Goal: Information Seeking & Learning: Learn about a topic

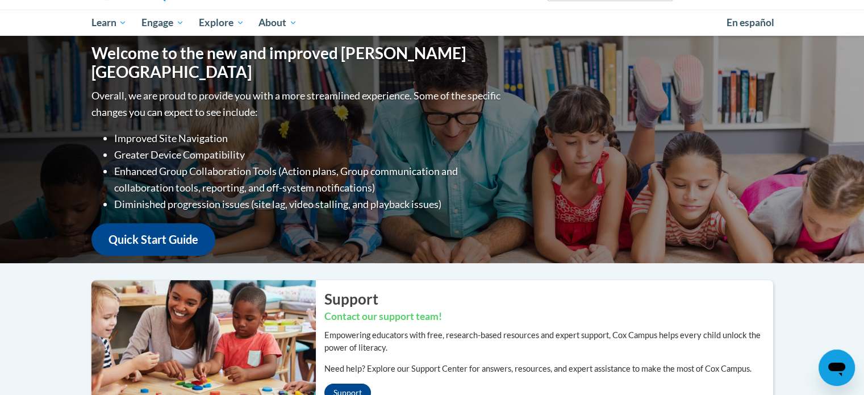
scroll to position [20, 0]
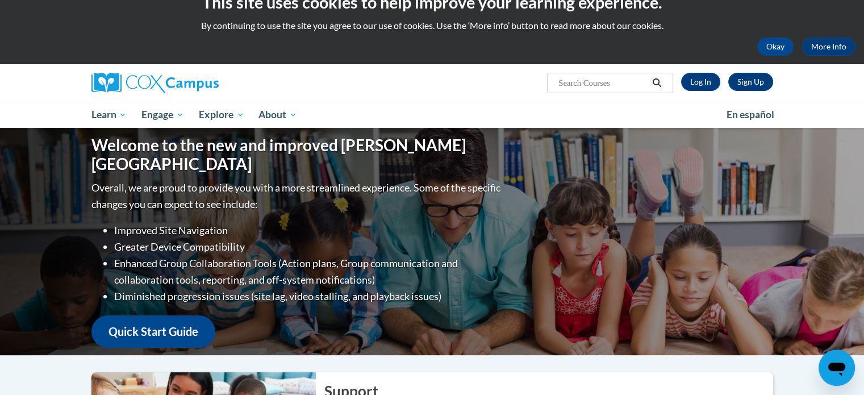
click at [619, 79] on input "Search..." at bounding box center [602, 83] width 91 height 14
type input "phonics"
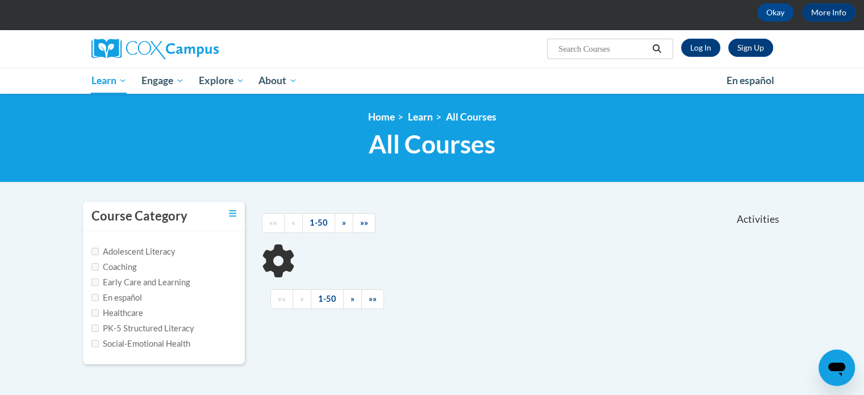
scroll to position [114, 0]
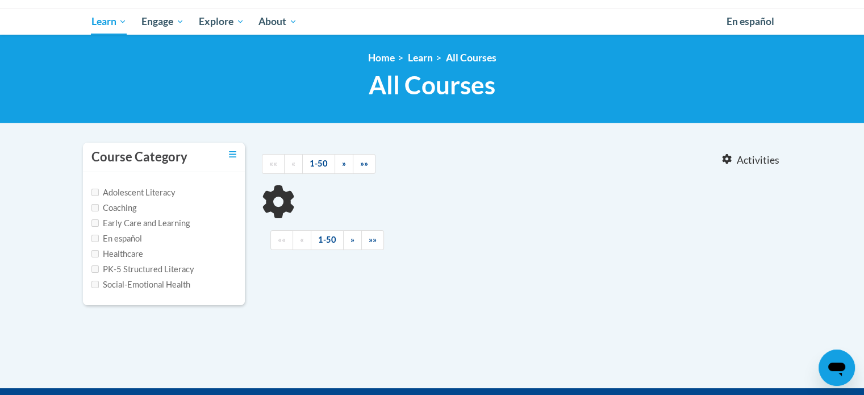
type input "phonics"
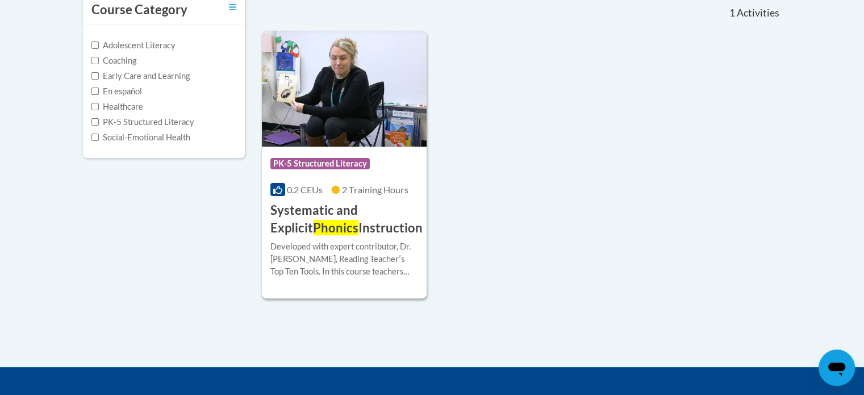
scroll to position [284, 0]
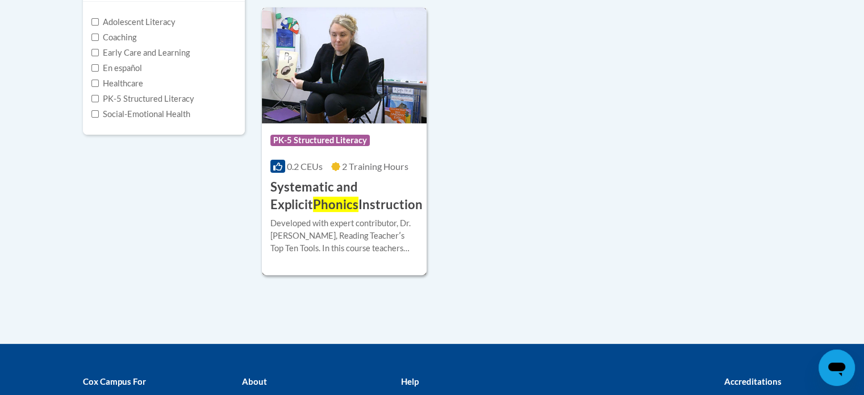
click at [382, 204] on h3 "Systematic and Explicit Phonics Instruction" at bounding box center [346, 195] width 152 height 35
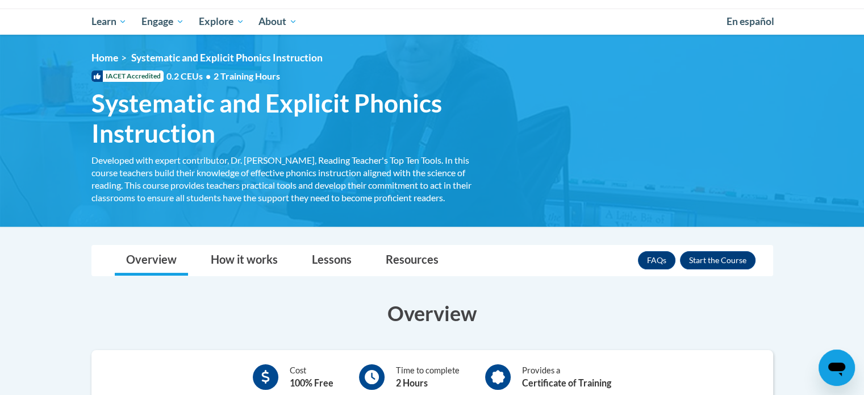
scroll to position [114, 0]
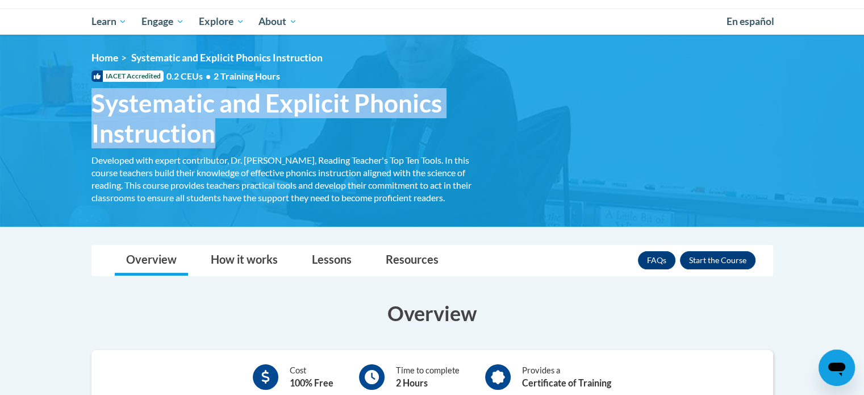
drag, startPoint x: 214, startPoint y: 137, endPoint x: 94, endPoint y: 105, distance: 123.6
click at [94, 105] on span "Systematic and Explicit Phonics Instruction" at bounding box center [287, 118] width 392 height 60
copy span "Systematic and Explicit Phonics Instruction"
